Goal: Contribute content

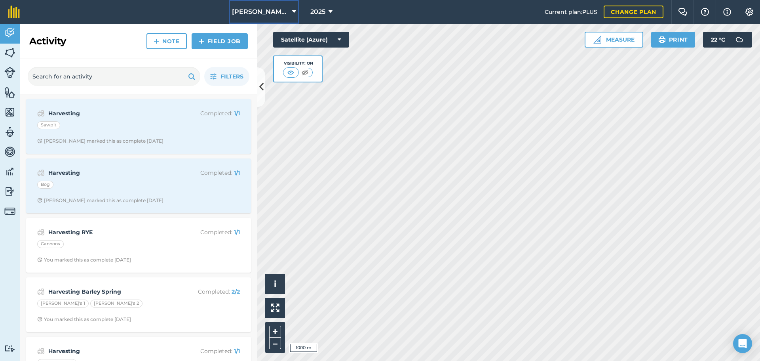
click at [274, 11] on span "[PERSON_NAME]/ Strawchip I1380189" at bounding box center [260, 12] width 57 height 10
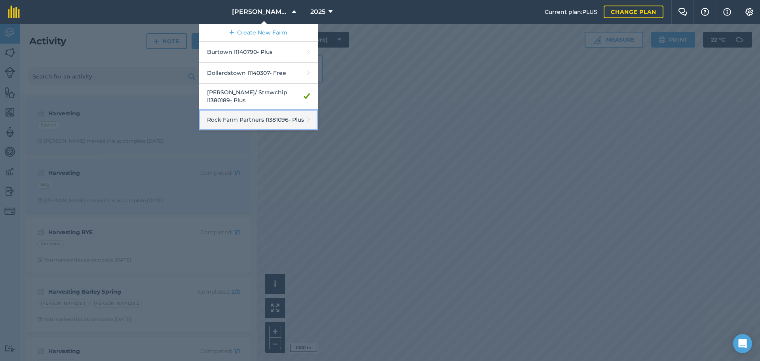
click at [235, 115] on link "Rock Farm Partners I1381096 - Plus" at bounding box center [258, 119] width 119 height 21
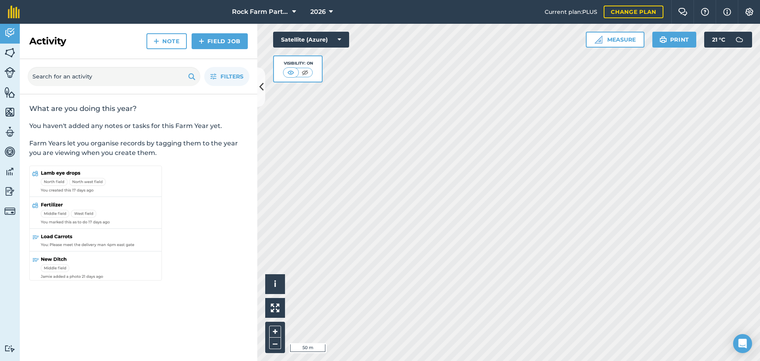
click at [193, 259] on div "Activity Fields Livestock Features Maps Team Vehicles Data Reporting Billing Tu…" at bounding box center [380, 192] width 760 height 337
click at [171, 42] on link "Note" at bounding box center [167, 41] width 40 height 16
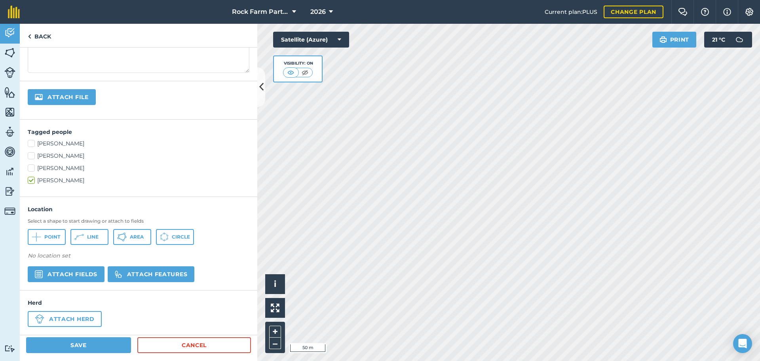
scroll to position [123, 0]
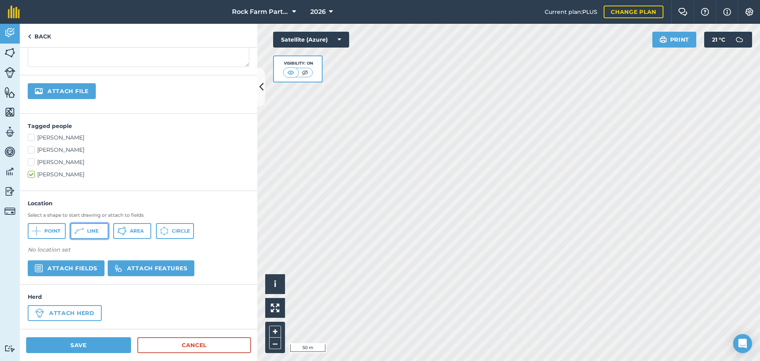
click at [41, 230] on icon at bounding box center [37, 231] width 10 height 10
